Goal: Information Seeking & Learning: Learn about a topic

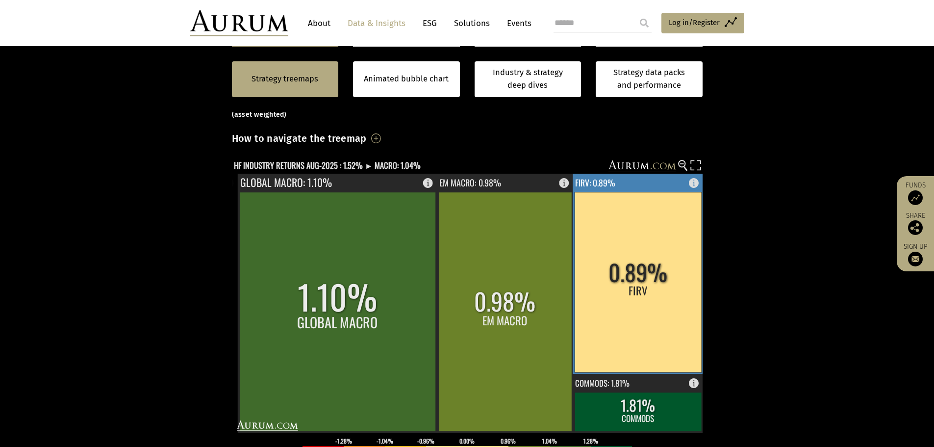
scroll to position [196, 0]
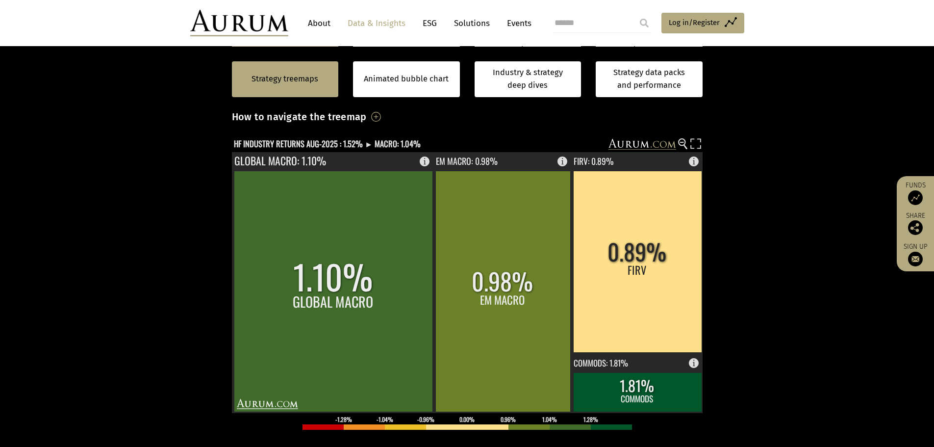
click at [373, 138] on rect at bounding box center [460, 145] width 457 height 14
click at [373, 143] on text "HF INDUSTRY RETURNS AUG-2025 : 1.52% ► MACRO: 1.04%" at bounding box center [327, 144] width 187 height 12
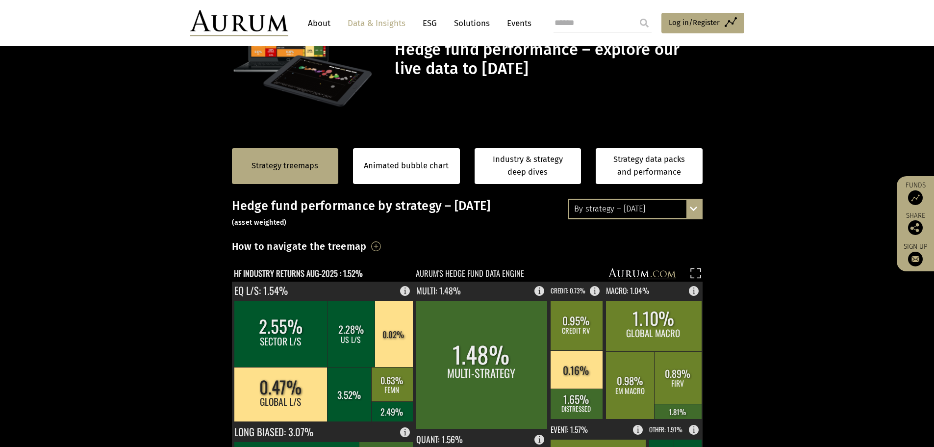
scroll to position [49, 0]
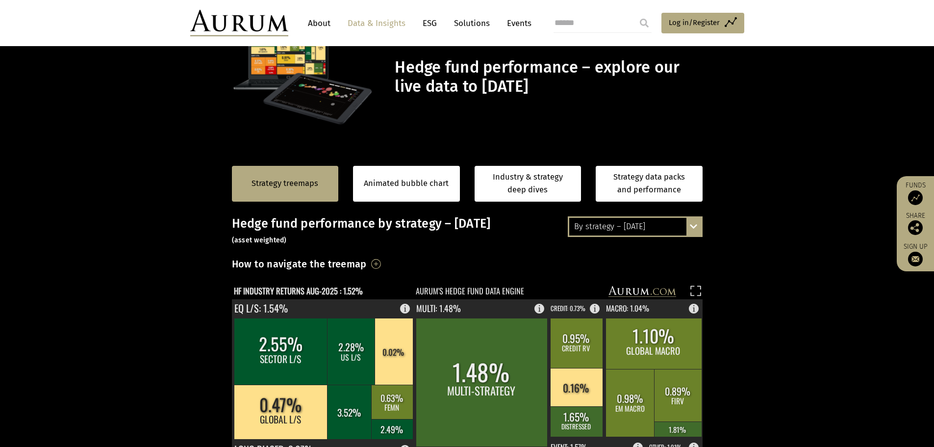
click at [628, 238] on h3 "Hedge fund performance by strategy – August 2025 (asset weighted)" at bounding box center [467, 230] width 471 height 29
click at [635, 227] on div "By strategy – [DATE]" at bounding box center [636, 227] width 132 height 18
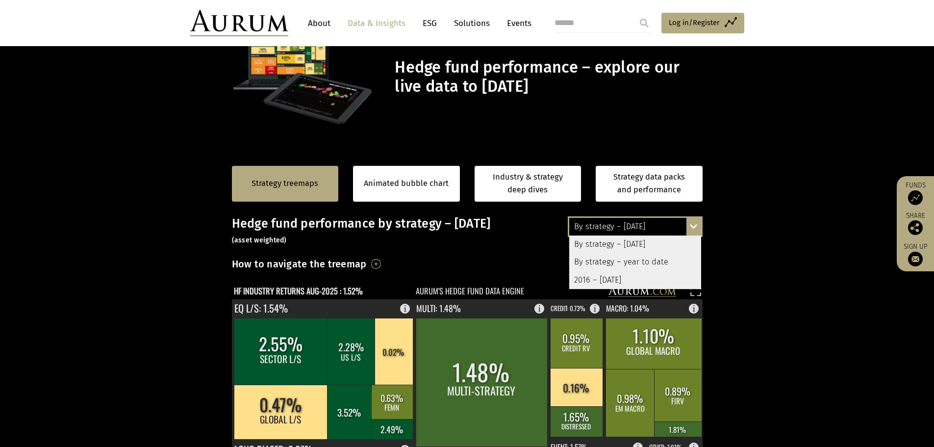
click at [623, 274] on div "2016 – [DATE]" at bounding box center [636, 280] width 132 height 18
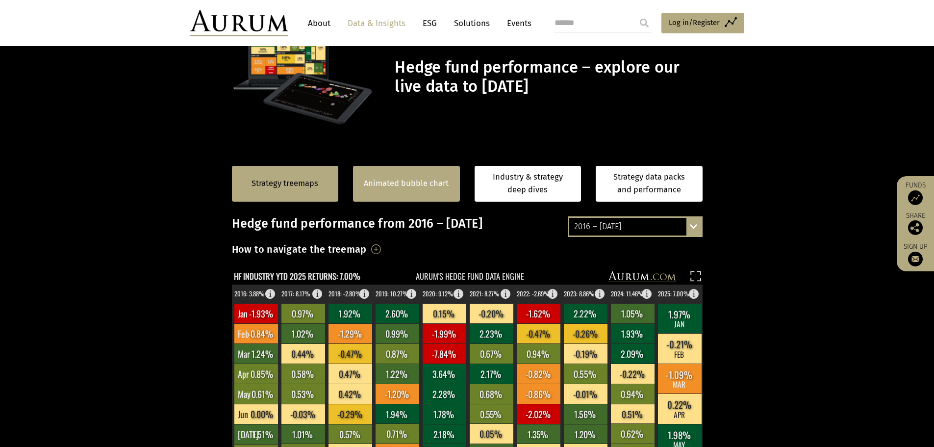
click at [417, 192] on div "Animated bubble chart" at bounding box center [406, 184] width 107 height 36
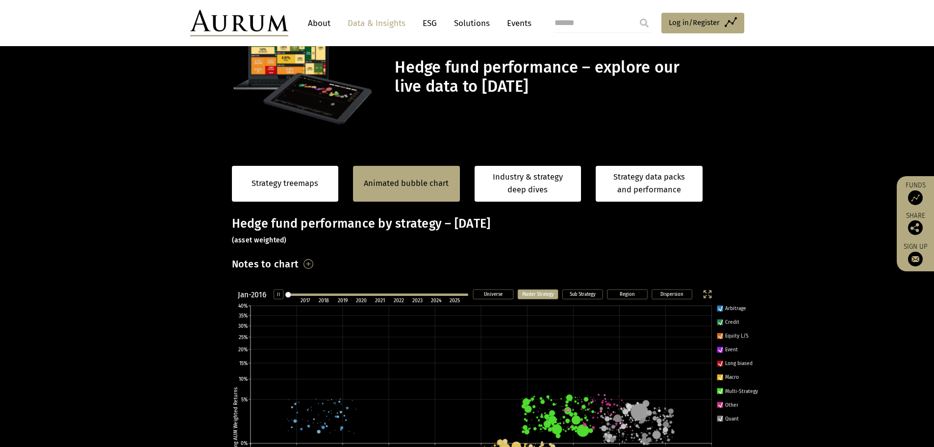
scroll to position [145, 0]
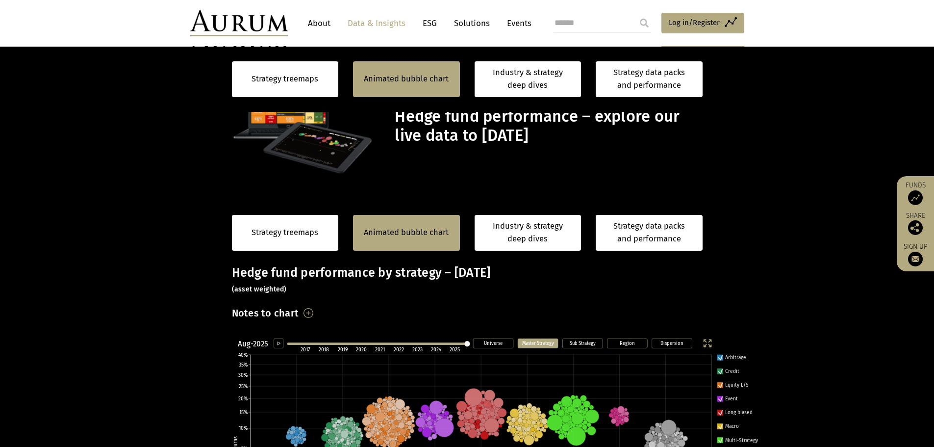
scroll to position [196, 0]
